Goal: Use online tool/utility

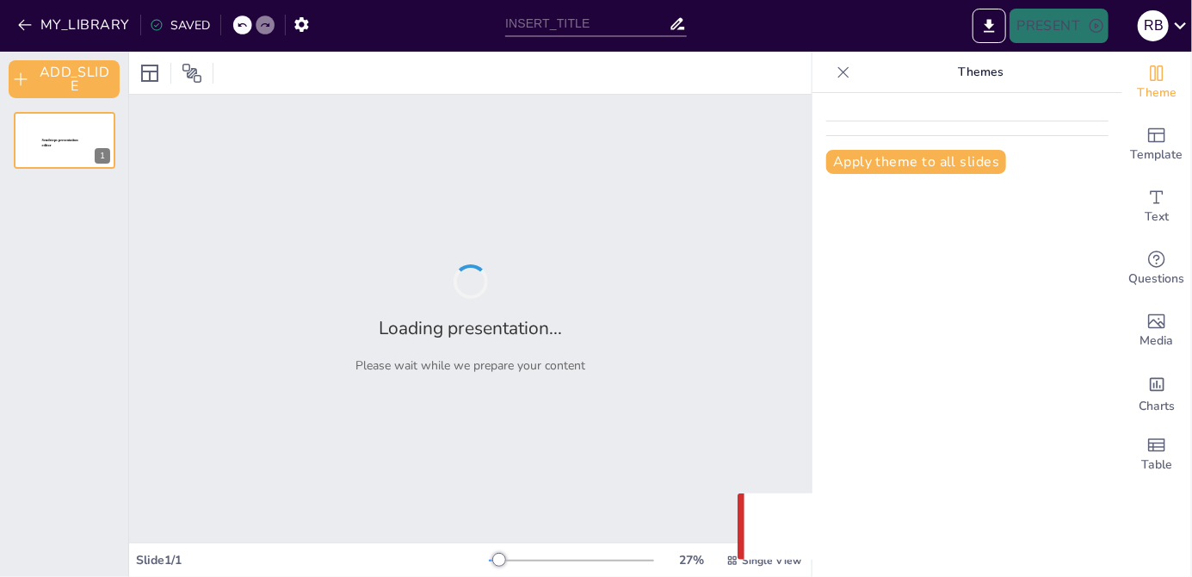
type input "Descubrimiento"
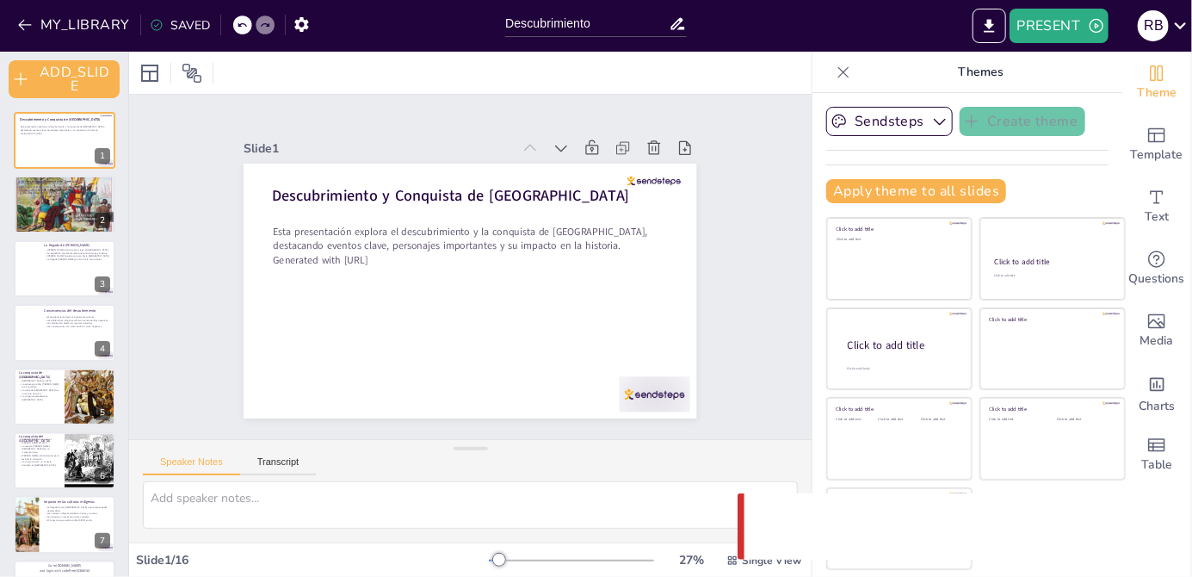
checkbox input "true"
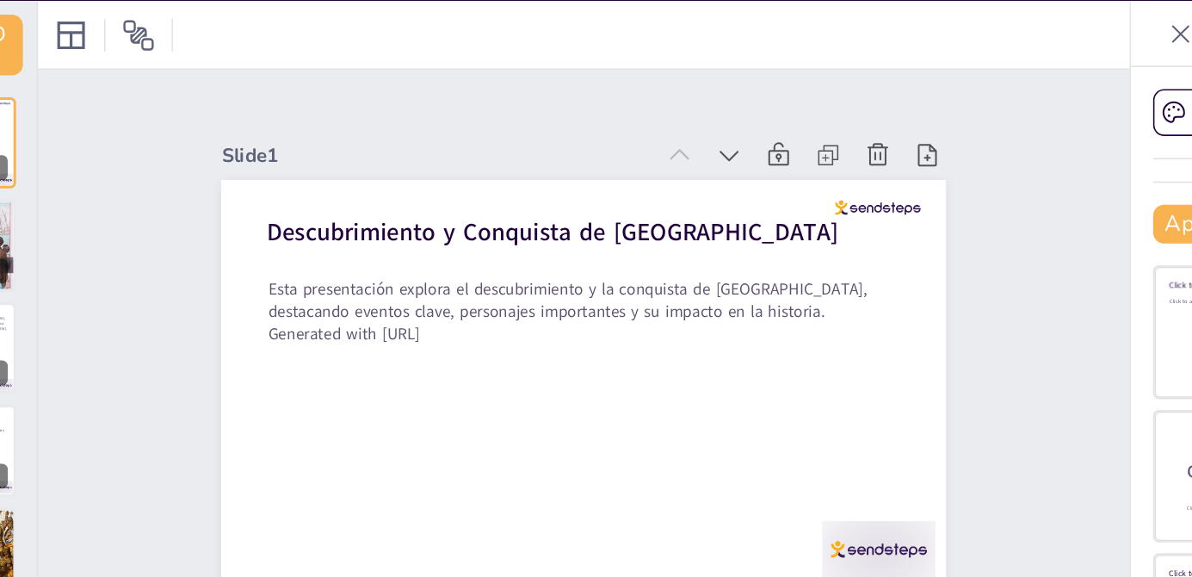
checkbox input "true"
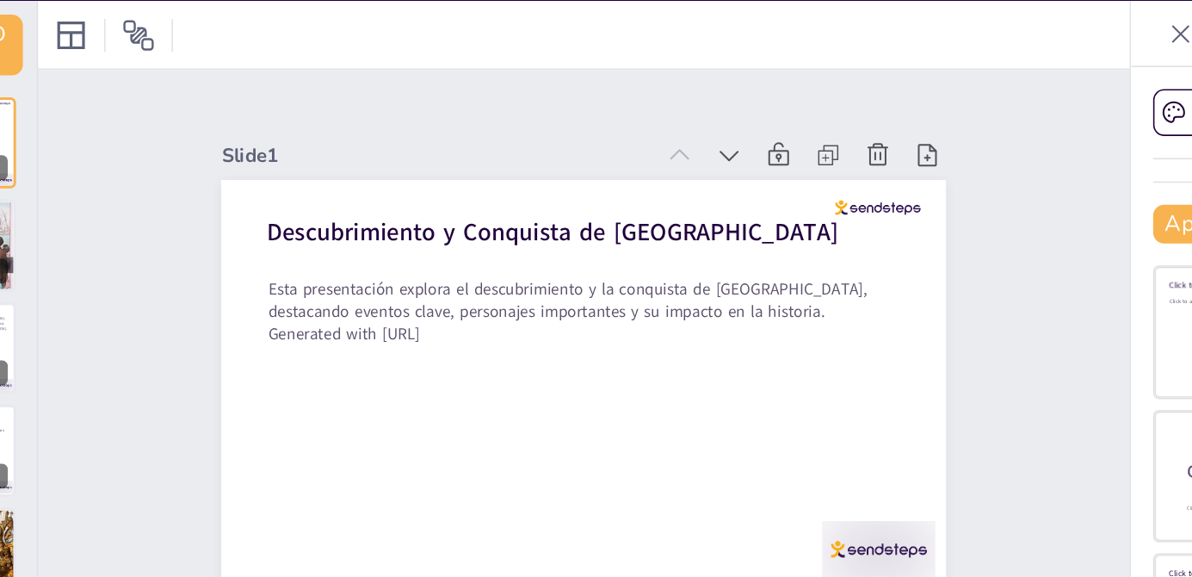
checkbox input "true"
